Goal: Task Accomplishment & Management: Use online tool/utility

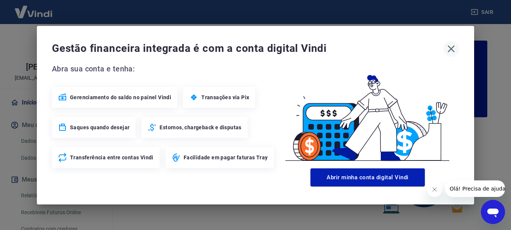
click at [449, 49] on icon "button" at bounding box center [451, 49] width 12 height 12
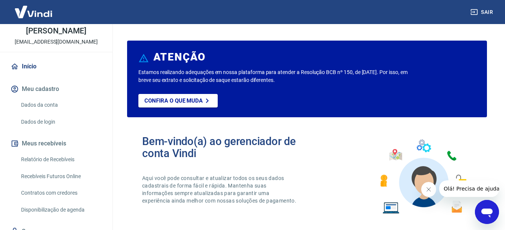
scroll to position [68, 0]
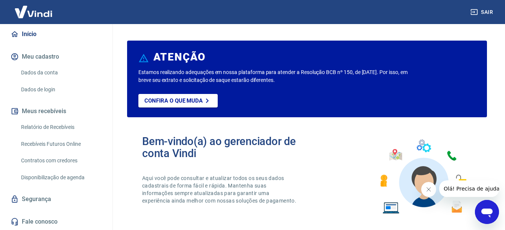
click at [52, 146] on link "Recebíveis Futuros Online" at bounding box center [60, 144] width 85 height 15
